Goal: Contribute content

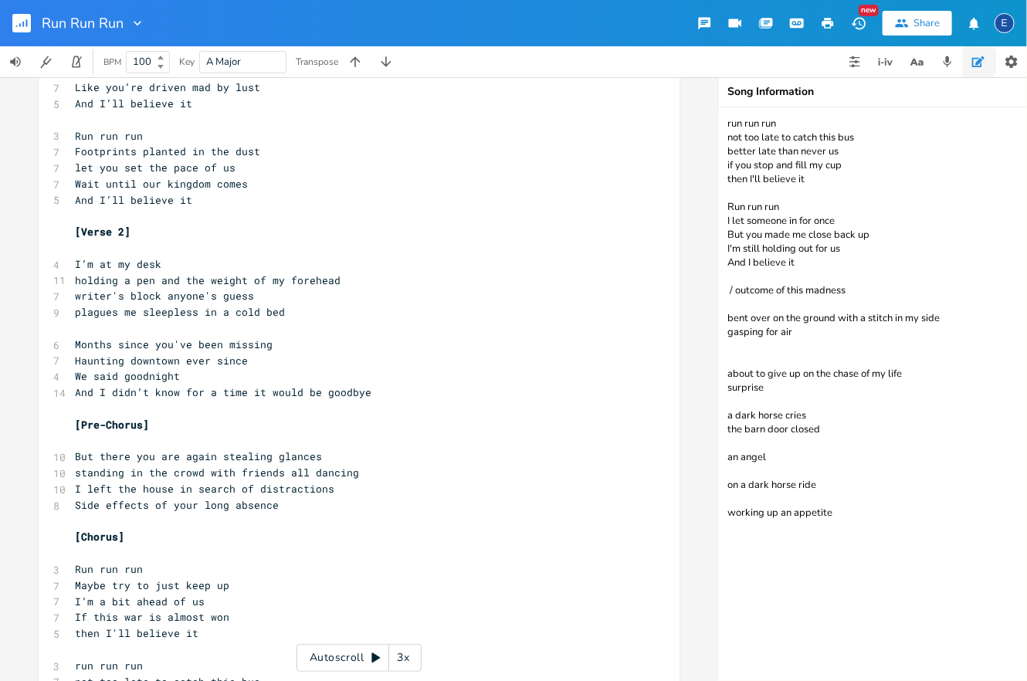
scroll to position [507, 0]
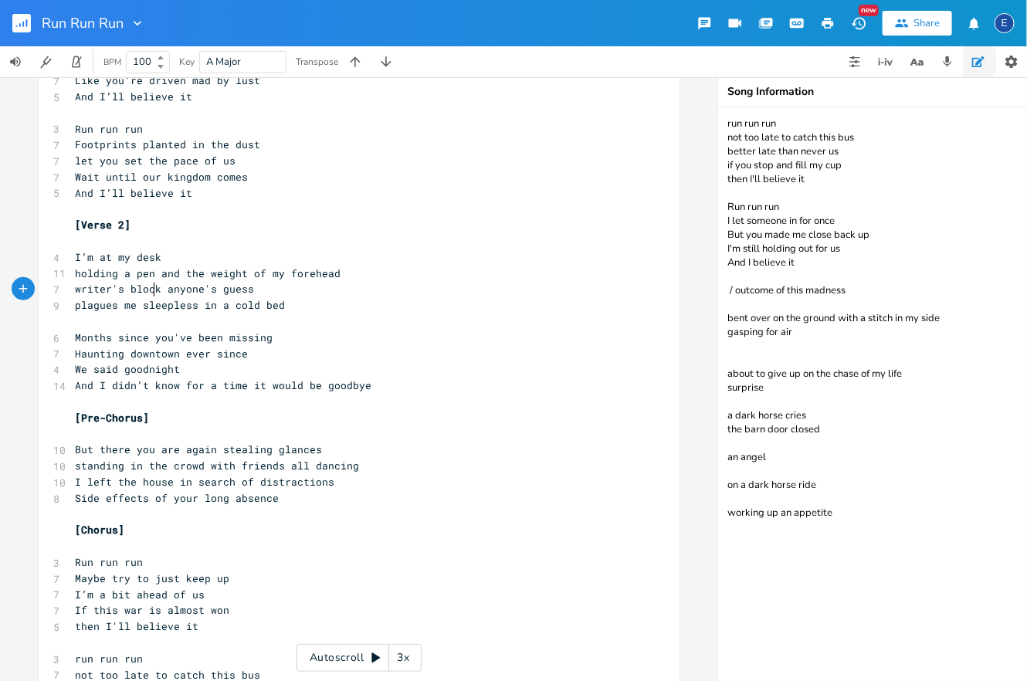
click at [155, 286] on span "writer's block anyone's guess" at bounding box center [165, 289] width 179 height 14
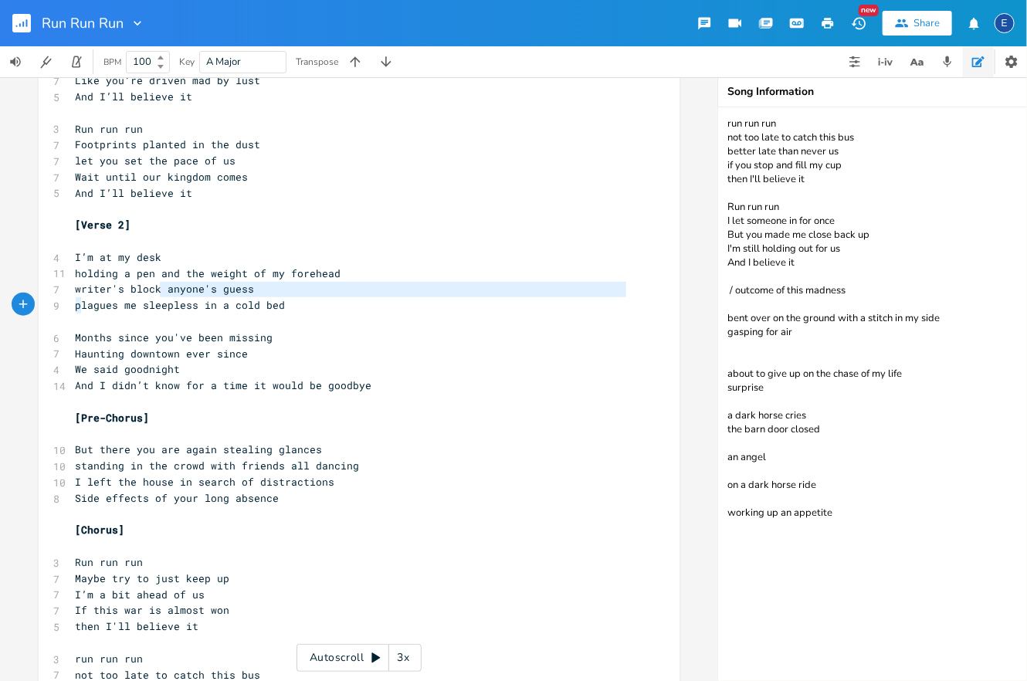
scroll to position [17, 0]
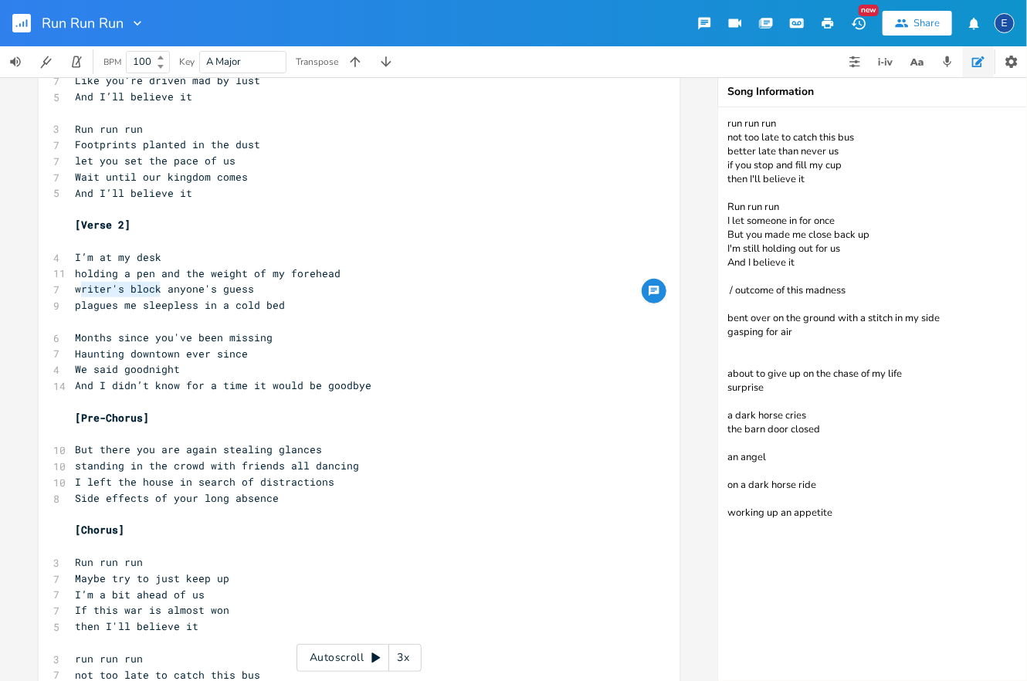
drag, startPoint x: 157, startPoint y: 286, endPoint x: 79, endPoint y: 295, distance: 78.4
click at [79, 295] on span "writer's block anyone's guess" at bounding box center [165, 289] width 179 height 14
type textarea "haty"
type textarea "you a"
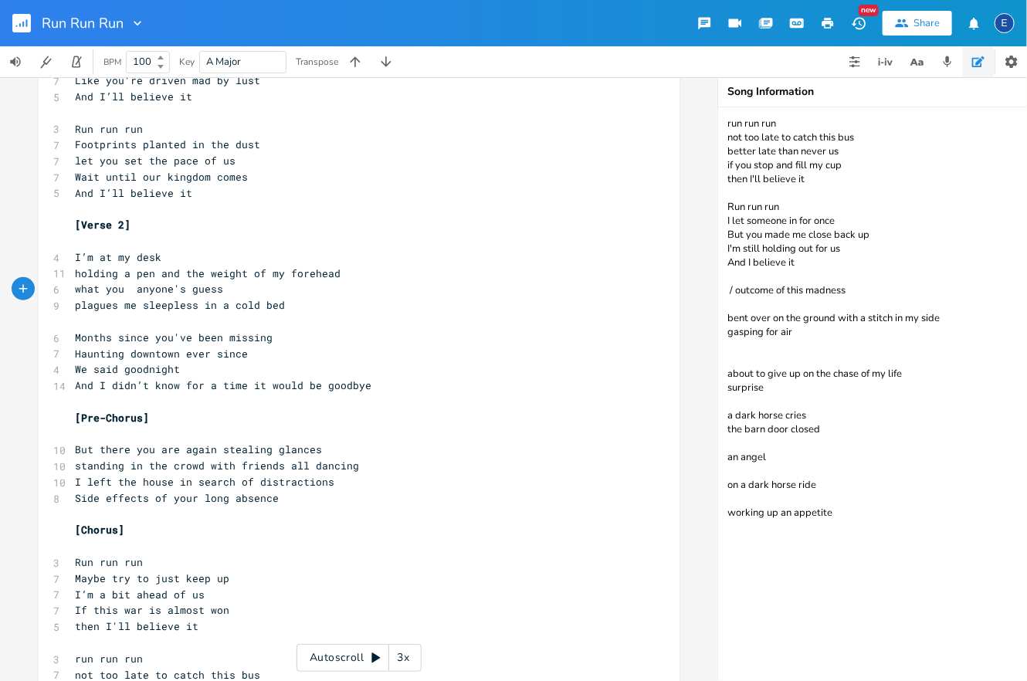
type textarea "w"
type textarea "he wants is"
click at [78, 308] on span "plagues me sleepless in a cold bed" at bounding box center [181, 305] width 210 height 14
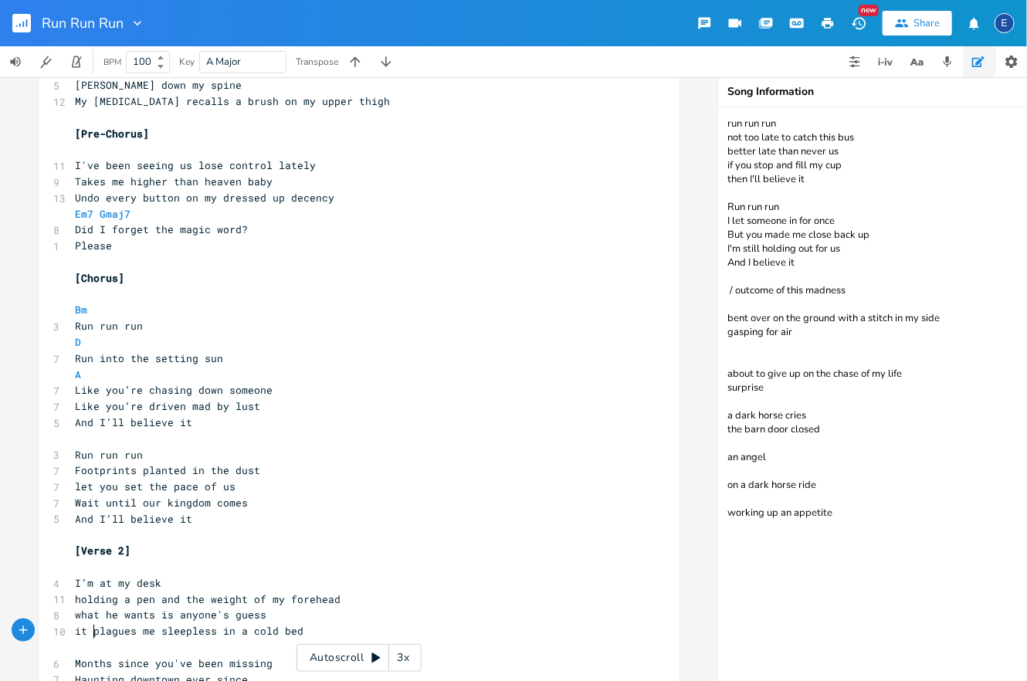
scroll to position [0, 0]
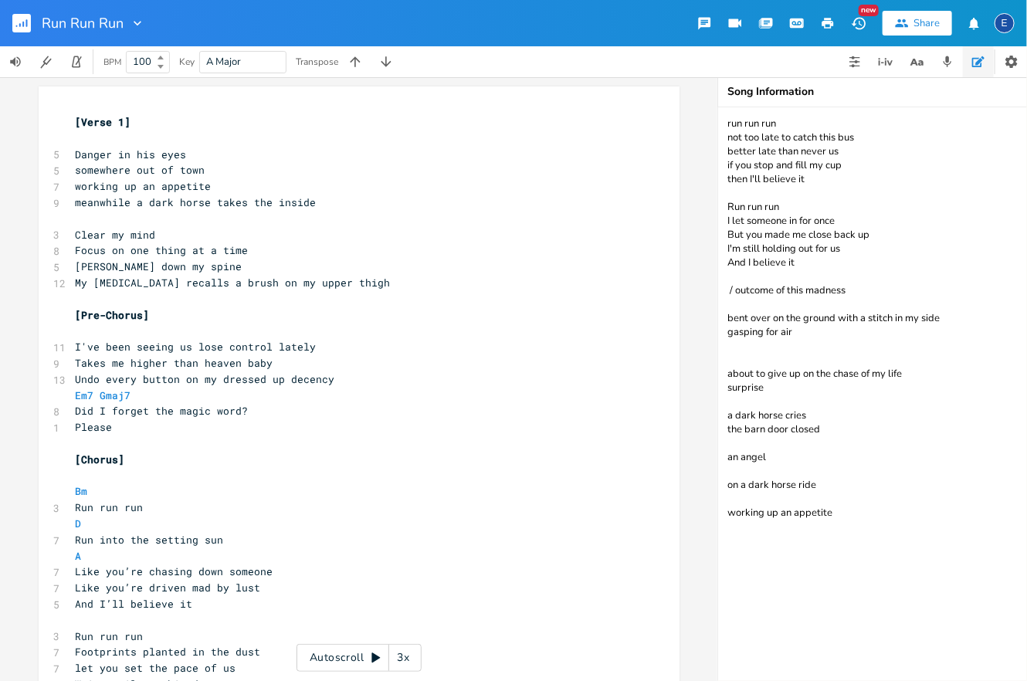
type textarea "it"
click at [89, 392] on span "Em7" at bounding box center [85, 395] width 19 height 15
type textarea "Em7"
click at [89, 392] on span "Em7" at bounding box center [85, 395] width 19 height 15
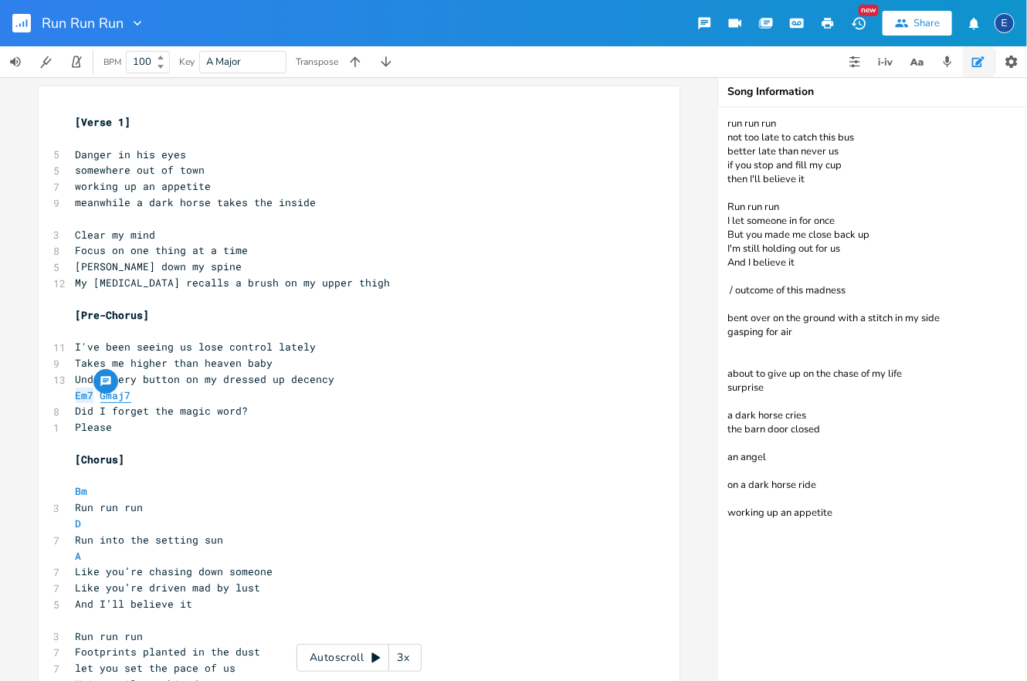
click at [112, 400] on span "Gmaj7" at bounding box center [115, 395] width 31 height 15
type textarea "Gmaj7"
click at [112, 400] on span "Gmaj7" at bounding box center [115, 395] width 31 height 15
click at [76, 492] on span "Bm" at bounding box center [82, 491] width 12 height 15
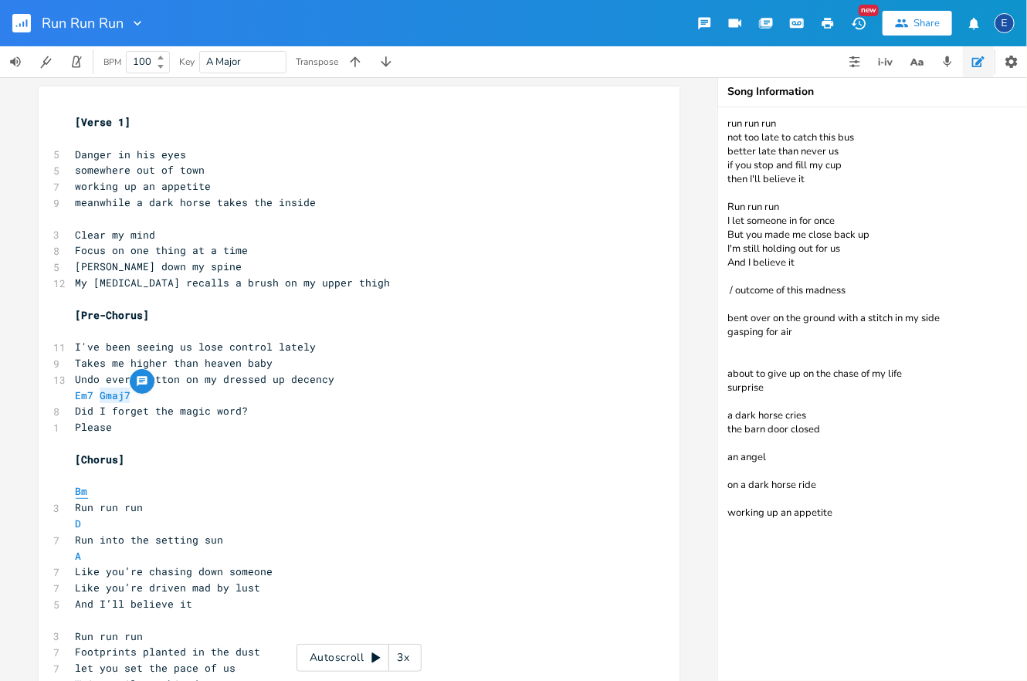
scroll to position [4, 0]
type textarea "Bm"
click at [76, 492] on span "Bm" at bounding box center [82, 491] width 12 height 15
click at [77, 525] on span "D" at bounding box center [79, 523] width 6 height 15
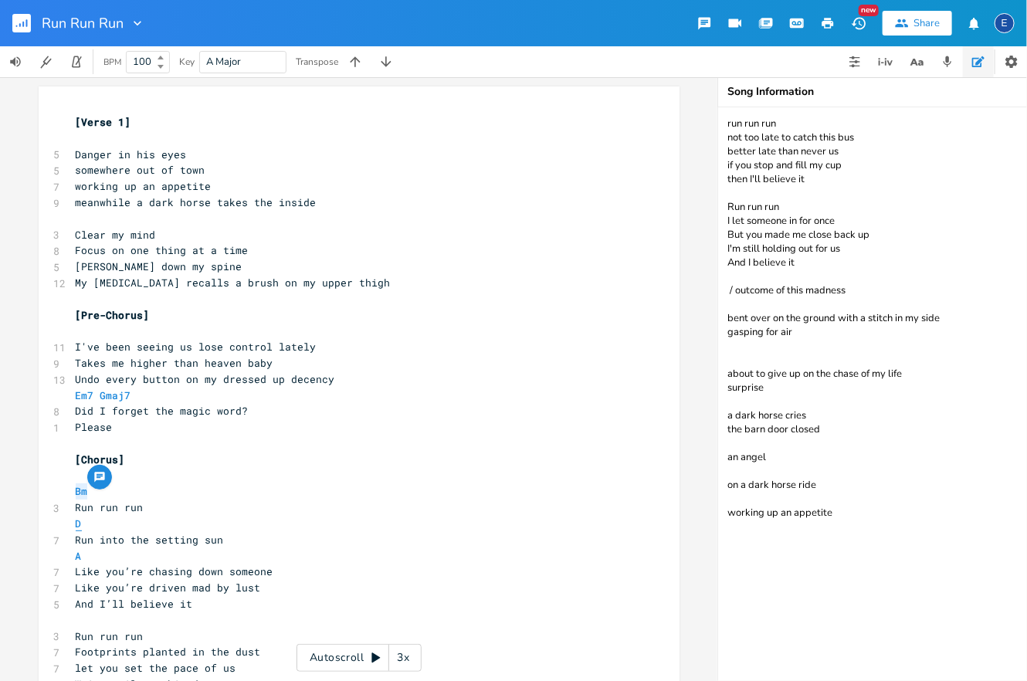
scroll to position [4, 0]
type textarea "D"
click at [77, 525] on span "D" at bounding box center [79, 523] width 6 height 15
click at [79, 558] on span "A" at bounding box center [79, 556] width 6 height 15
type textarea "A"
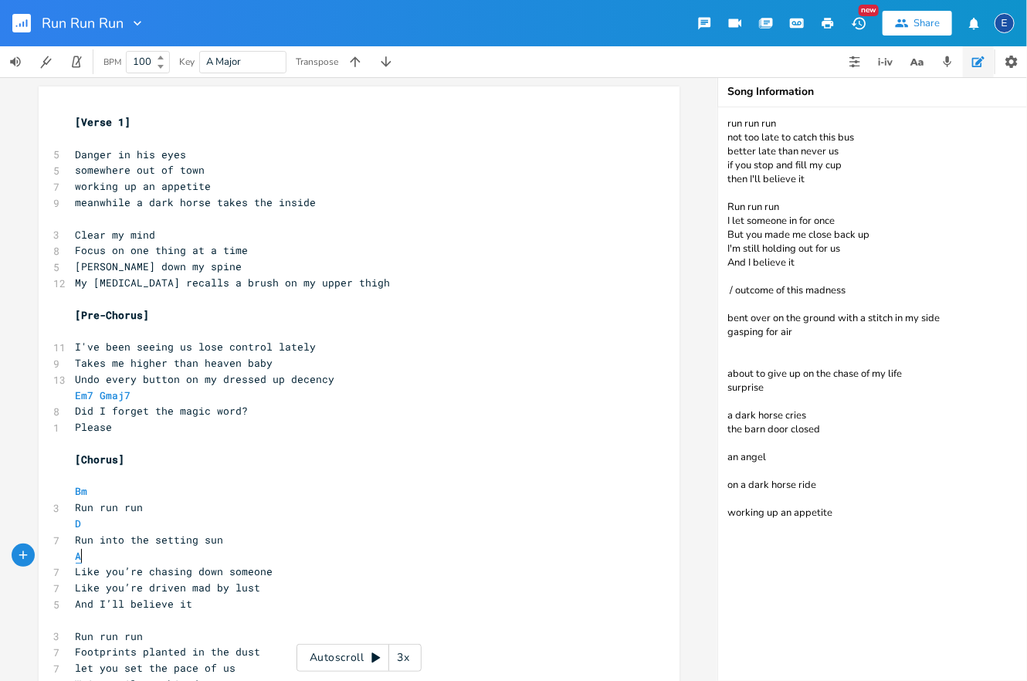
click at [79, 558] on span "A" at bounding box center [79, 556] width 6 height 15
